Goal: Task Accomplishment & Management: Manage account settings

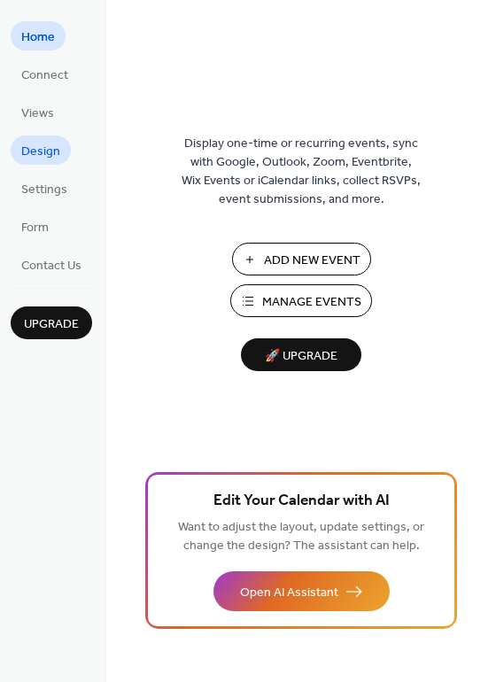
click at [51, 154] on span "Design" at bounding box center [40, 152] width 39 height 19
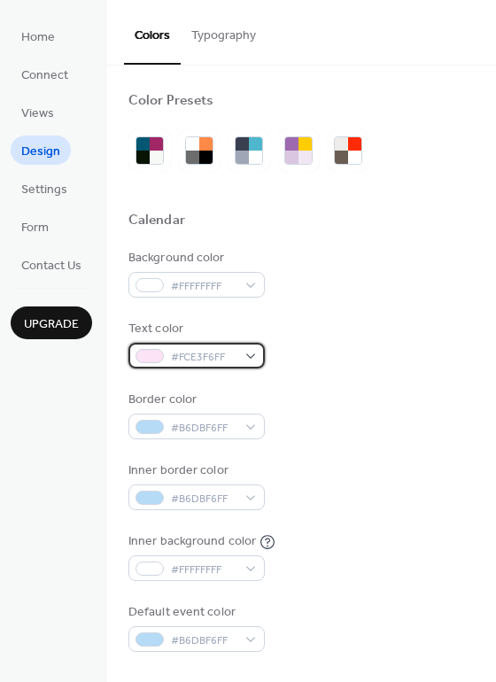
click at [230, 362] on span "#FCE3F6FF" at bounding box center [204, 357] width 66 height 19
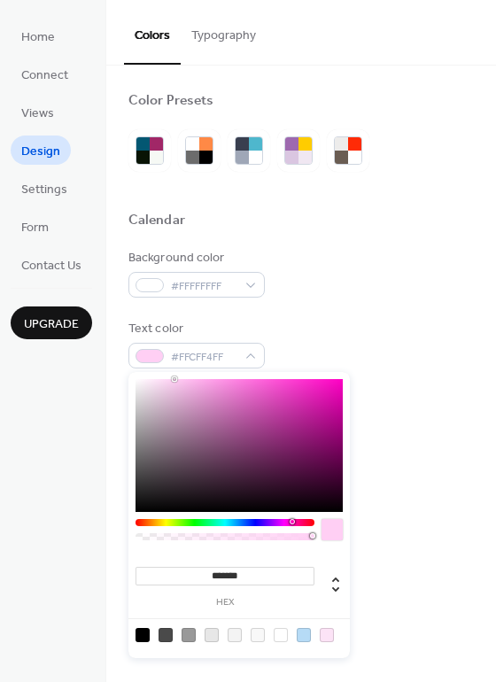
type input "*******"
drag, startPoint x: 155, startPoint y: 381, endPoint x: 174, endPoint y: 379, distance: 19.6
click at [174, 379] on div at bounding box center [175, 379] width 4 height 4
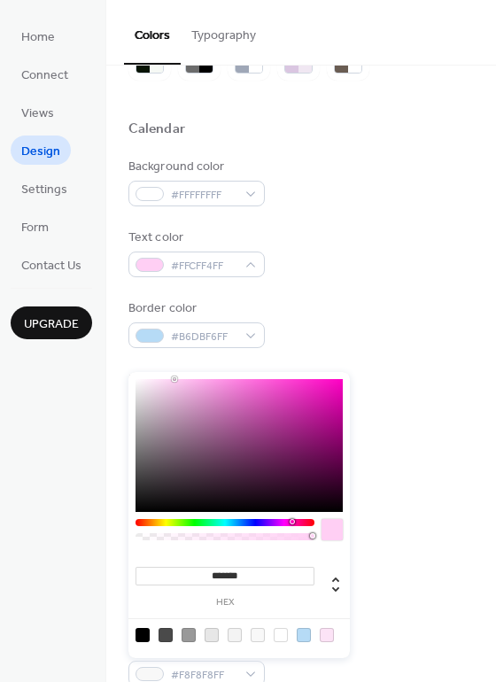
scroll to position [89, 0]
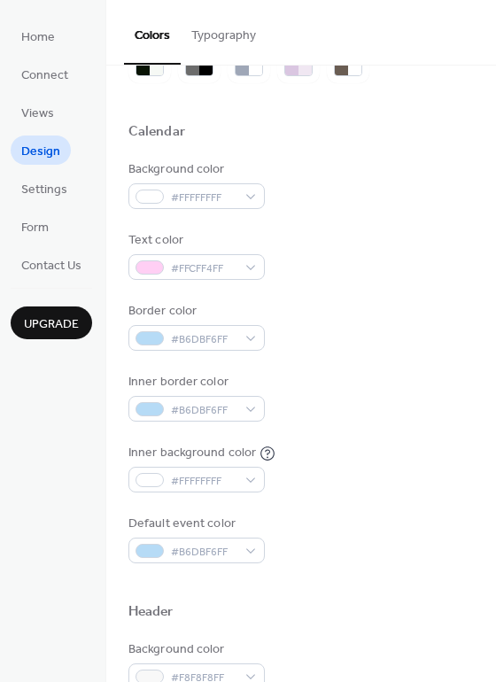
click at [406, 457] on div "Inner background color #FFFFFFFF" at bounding box center [300, 468] width 345 height 49
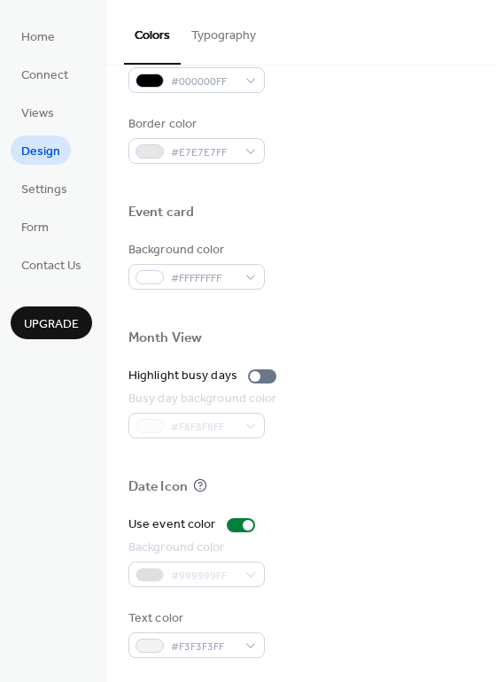
scroll to position [758, 0]
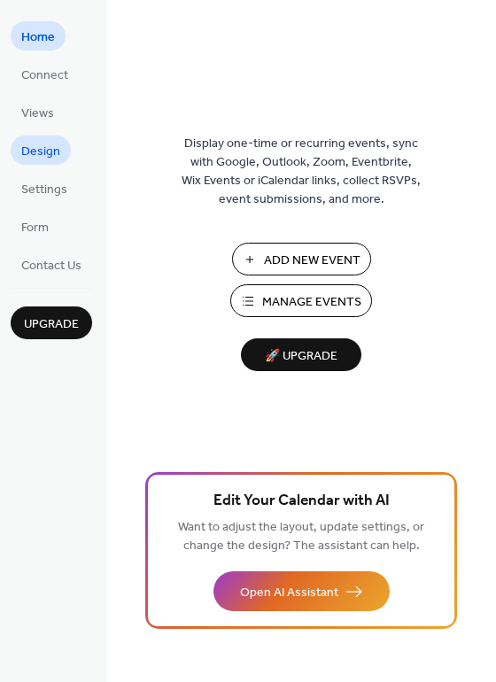
click at [47, 144] on span "Design" at bounding box center [40, 152] width 39 height 19
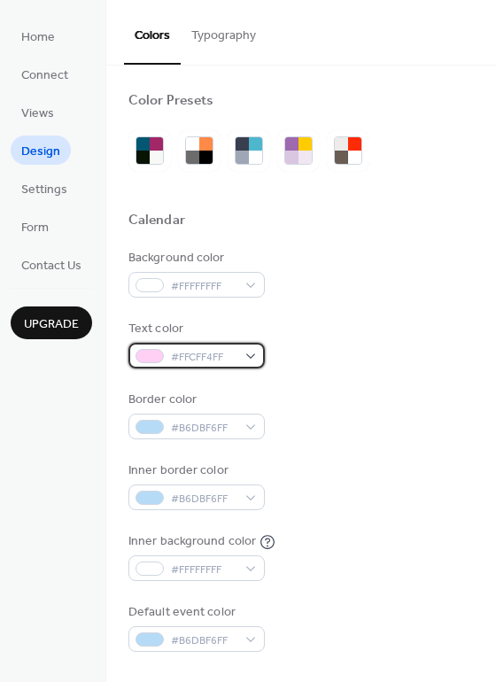
click at [204, 349] on span "#FFCFF4FF" at bounding box center [204, 357] width 66 height 19
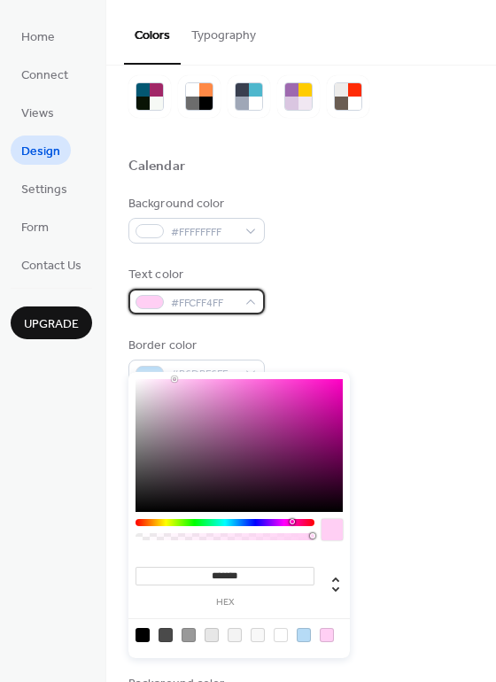
scroll to position [57, 0]
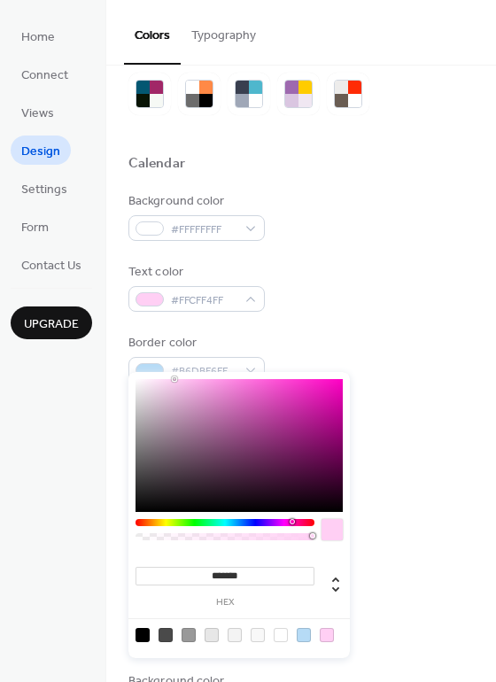
click at [329, 528] on div at bounding box center [331, 529] width 21 height 21
click at [274, 574] on input "*******" at bounding box center [224, 576] width 179 height 19
click at [413, 557] on div "Default event color #B6DBF6FF" at bounding box center [300, 570] width 345 height 49
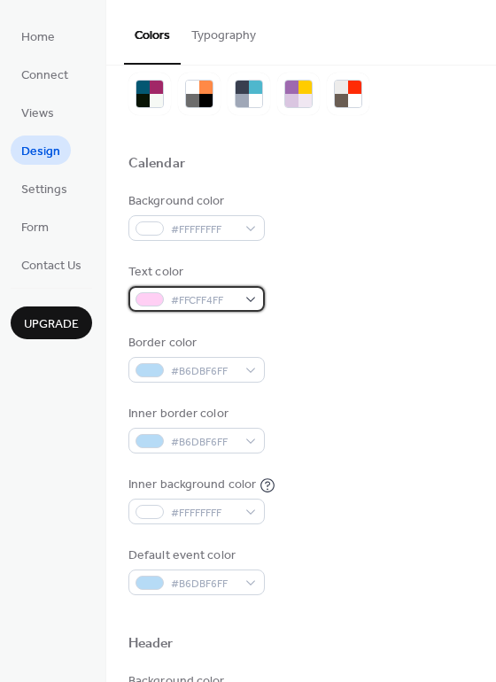
click at [221, 296] on span "#FFCFF4FF" at bounding box center [204, 300] width 66 height 19
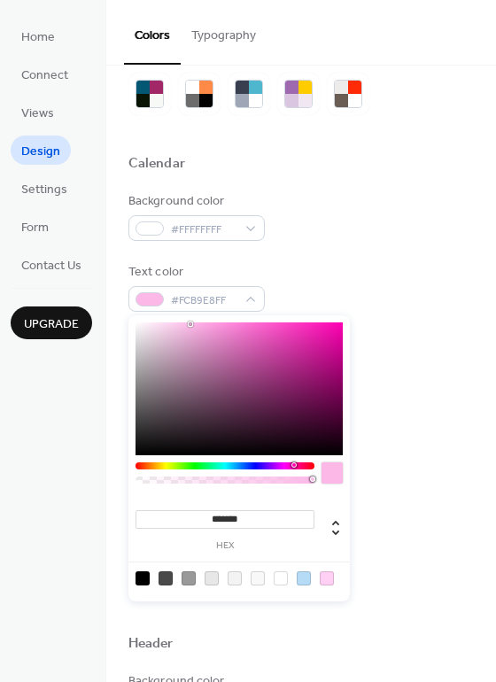
type input "*******"
drag, startPoint x: 173, startPoint y: 324, endPoint x: 191, endPoint y: 323, distance: 18.6
click at [191, 324] on div at bounding box center [238, 388] width 207 height 133
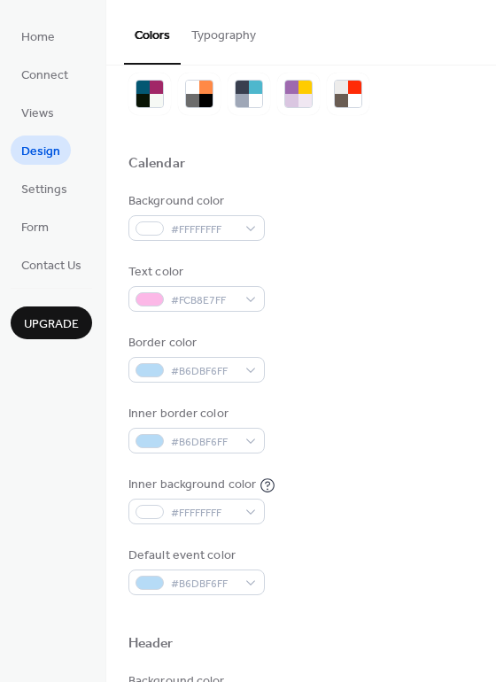
click at [428, 351] on div "Border color #B6DBF6FF" at bounding box center [300, 358] width 345 height 49
